Goal: Information Seeking & Learning: Learn about a topic

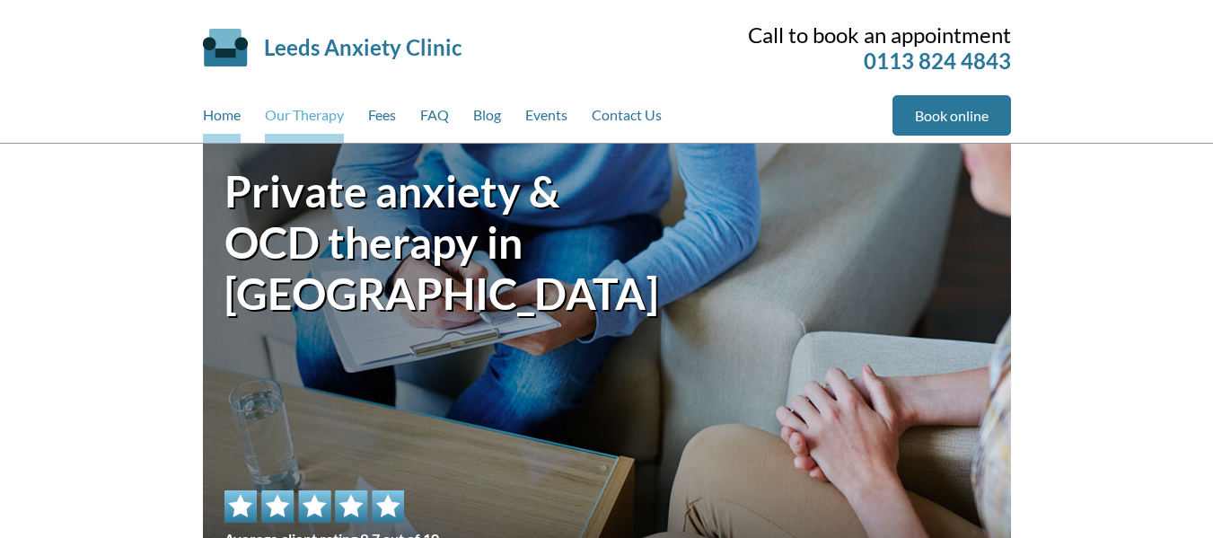
click at [279, 115] on link "Our Therapy" at bounding box center [304, 119] width 79 height 48
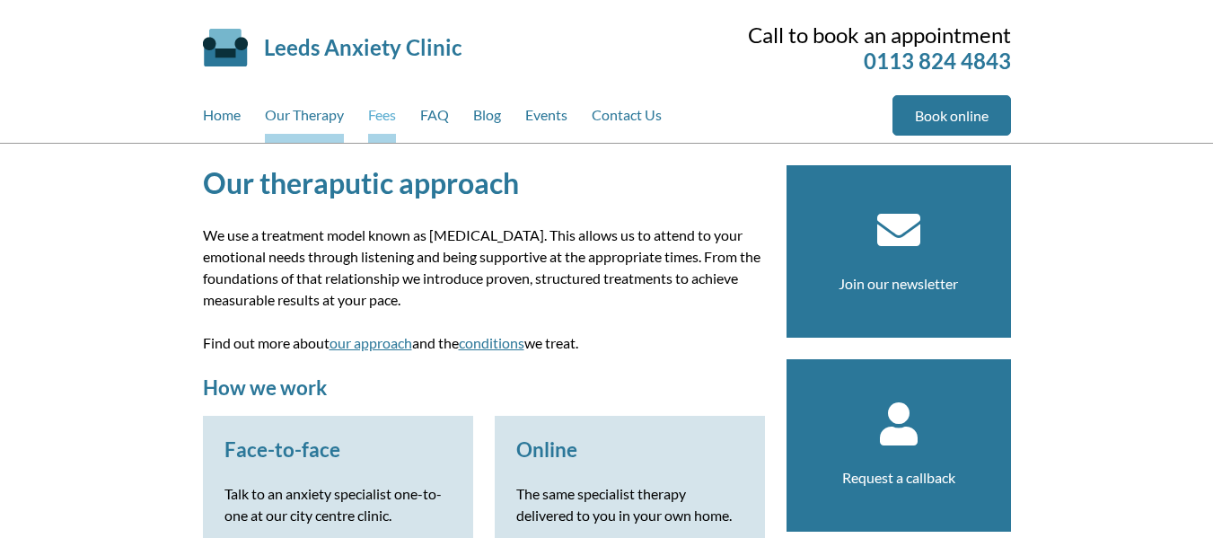
click at [394, 114] on link "Fees" at bounding box center [382, 119] width 28 height 48
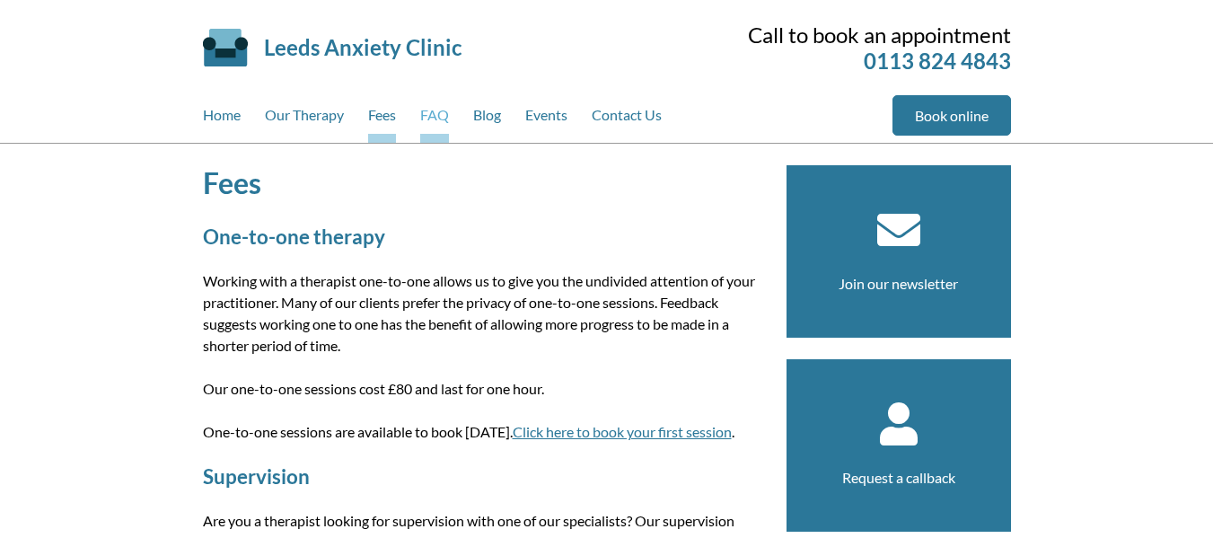
click at [433, 119] on link "FAQ" at bounding box center [434, 119] width 29 height 48
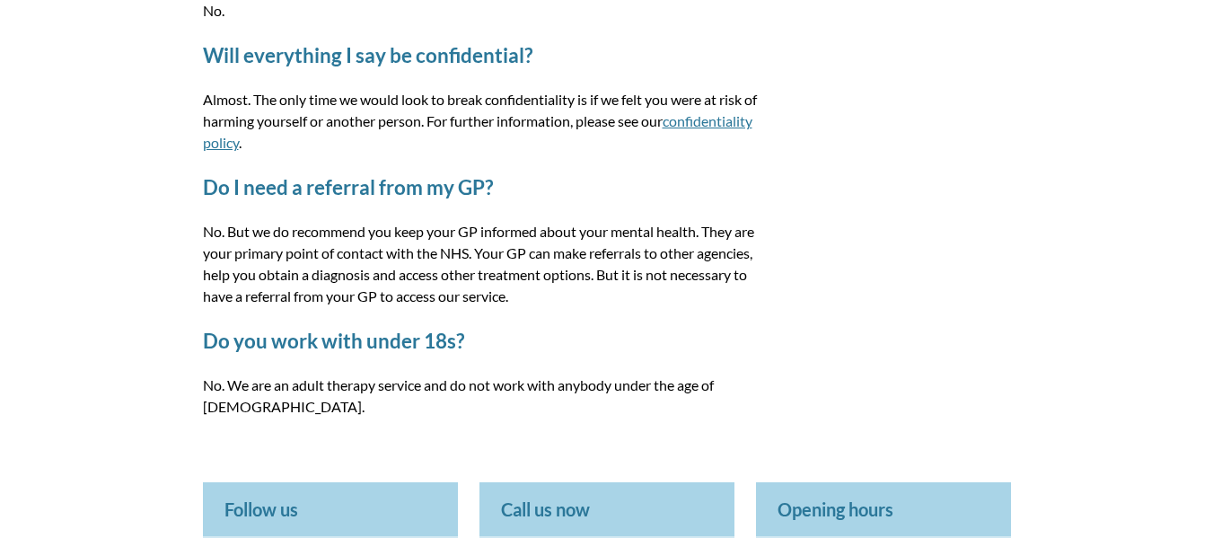
scroll to position [2694, 0]
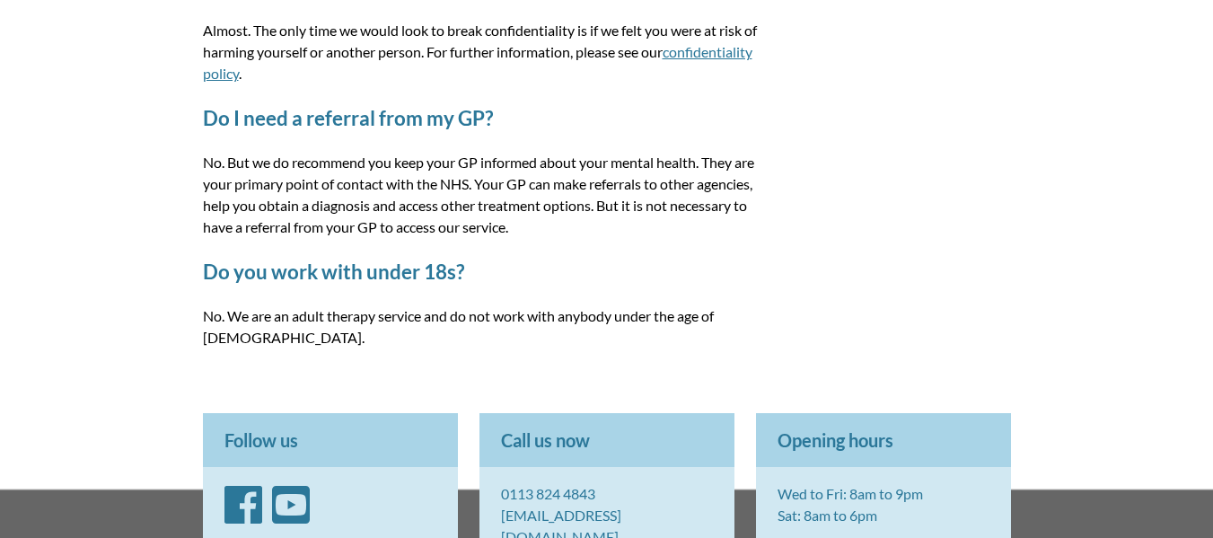
click at [292, 48] on link "confidentiality policy" at bounding box center [478, 62] width 550 height 39
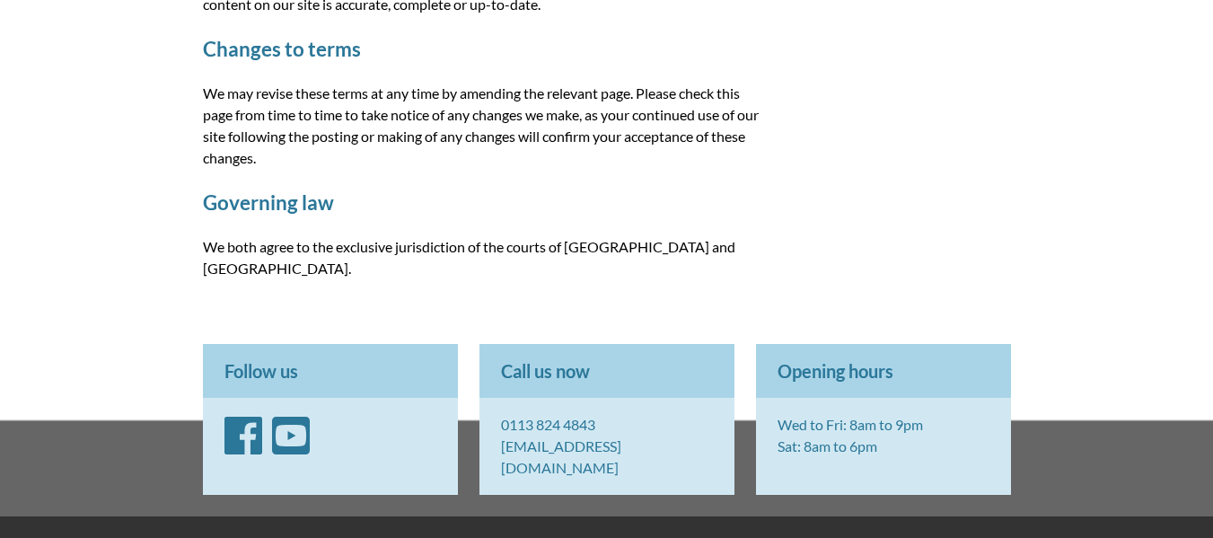
scroll to position [808, 0]
